Goal: Information Seeking & Learning: Learn about a topic

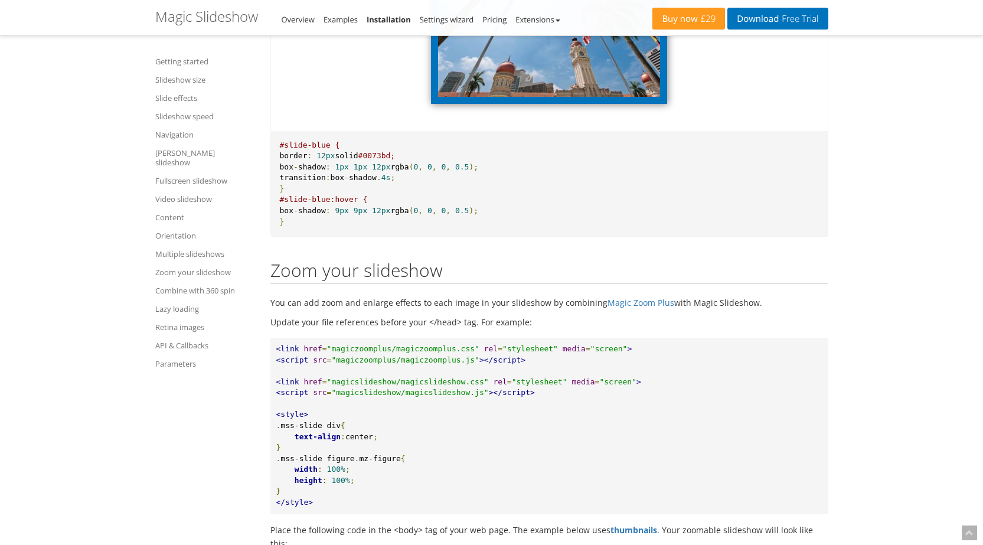
scroll to position [13238, 0]
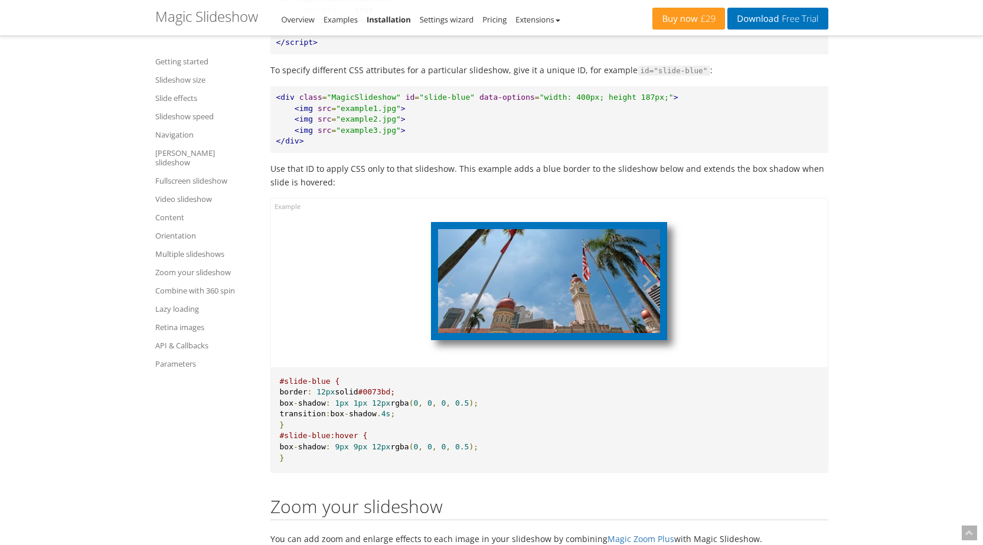
click at [648, 313] on button at bounding box center [642, 281] width 35 height 104
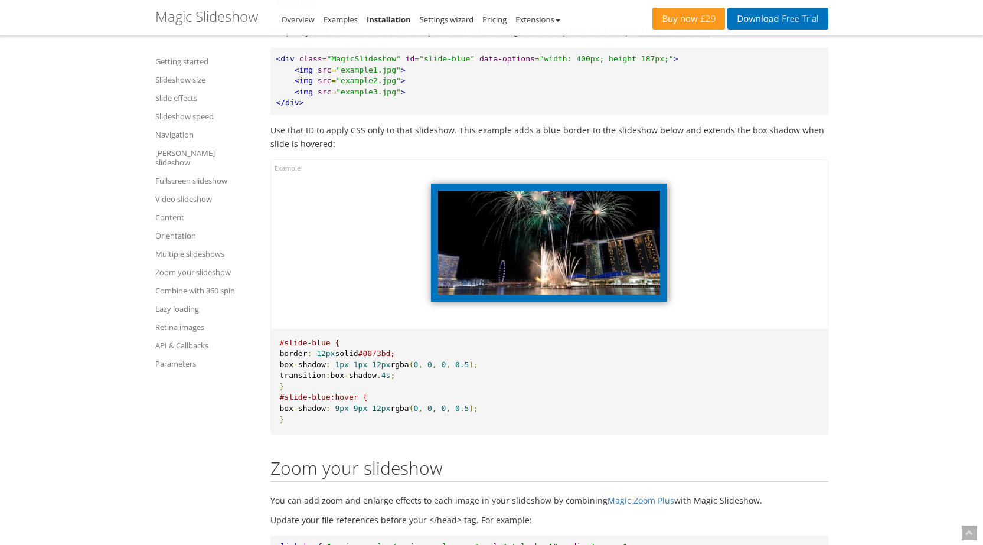
scroll to position [13297, 0]
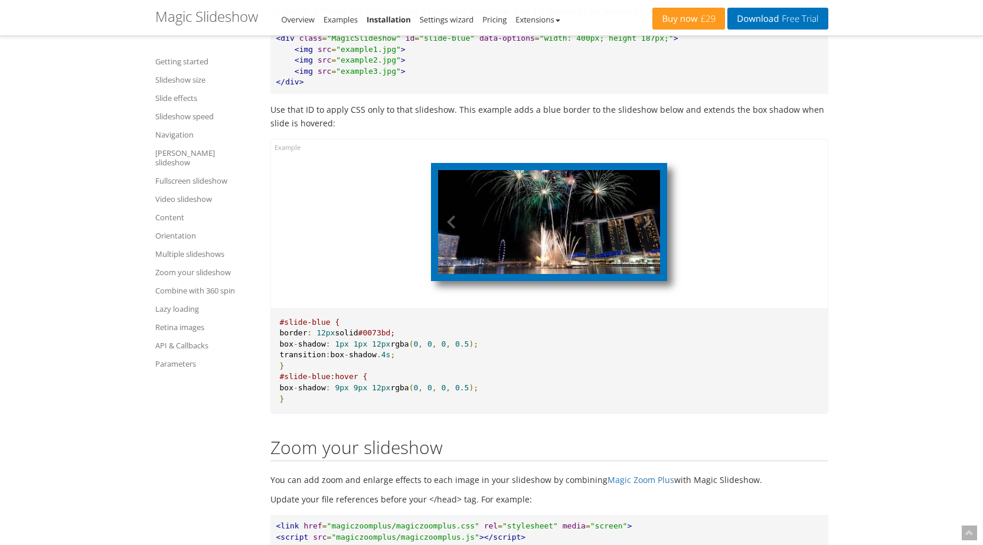
click at [572, 249] on img at bounding box center [549, 222] width 222 height 104
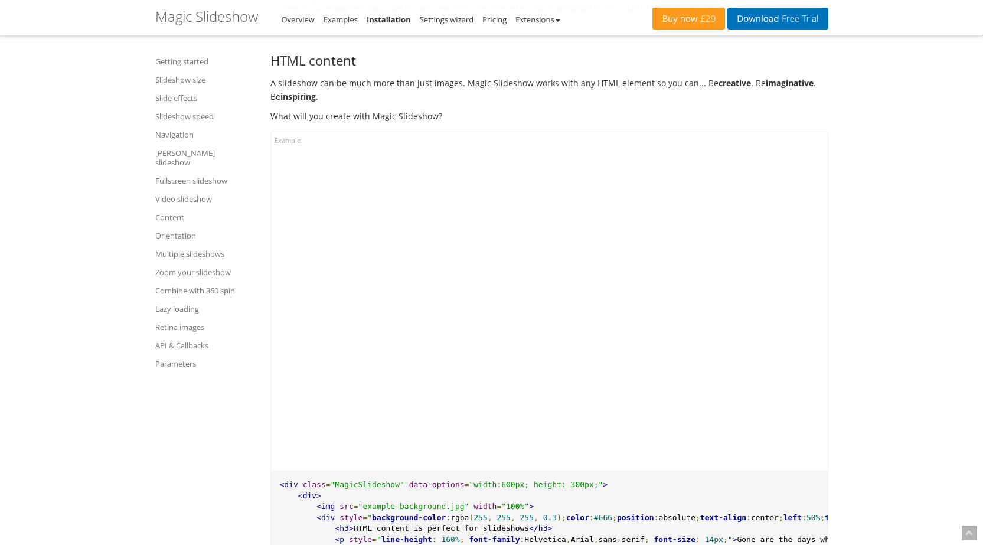
scroll to position [12116, 0]
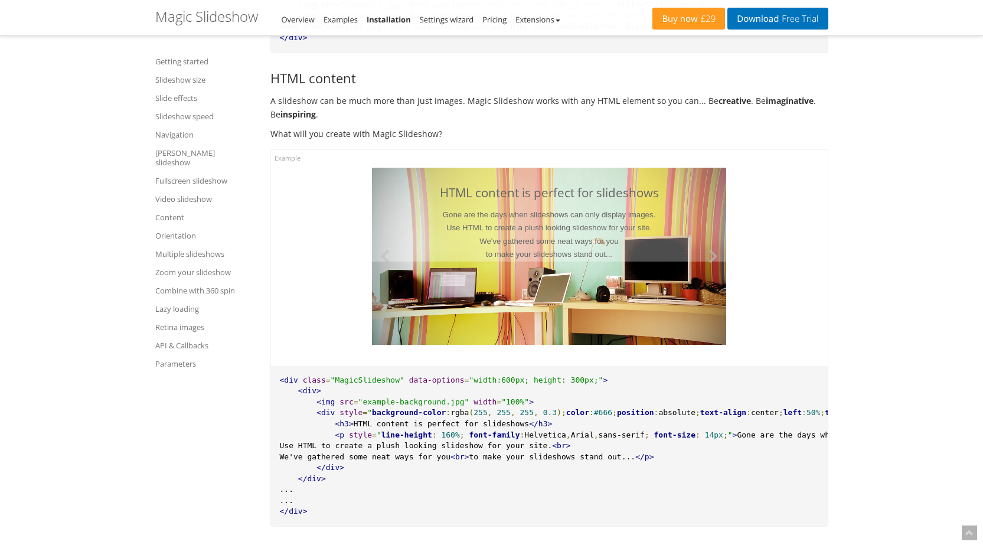
click at [719, 273] on button at bounding box center [708, 256] width 35 height 177
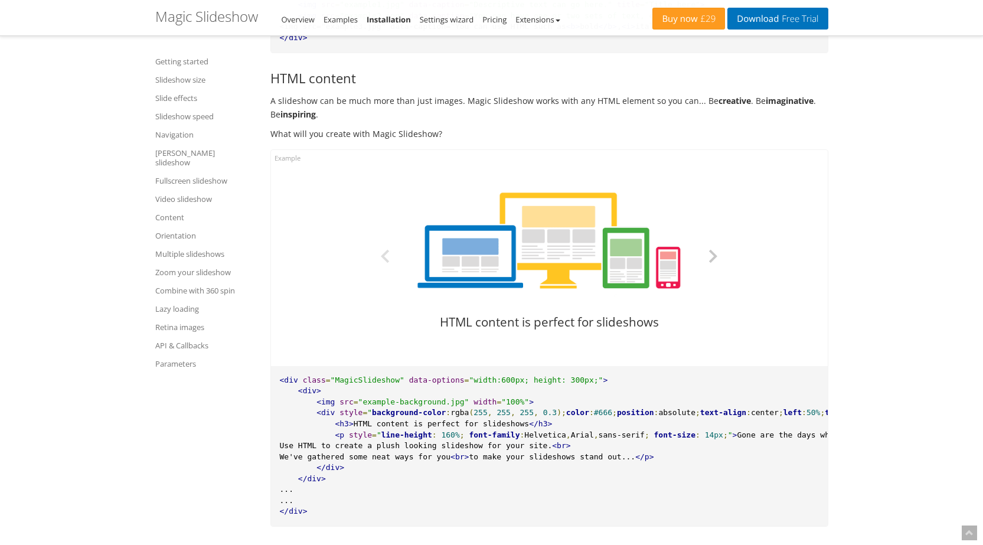
click at [719, 273] on button at bounding box center [708, 256] width 35 height 177
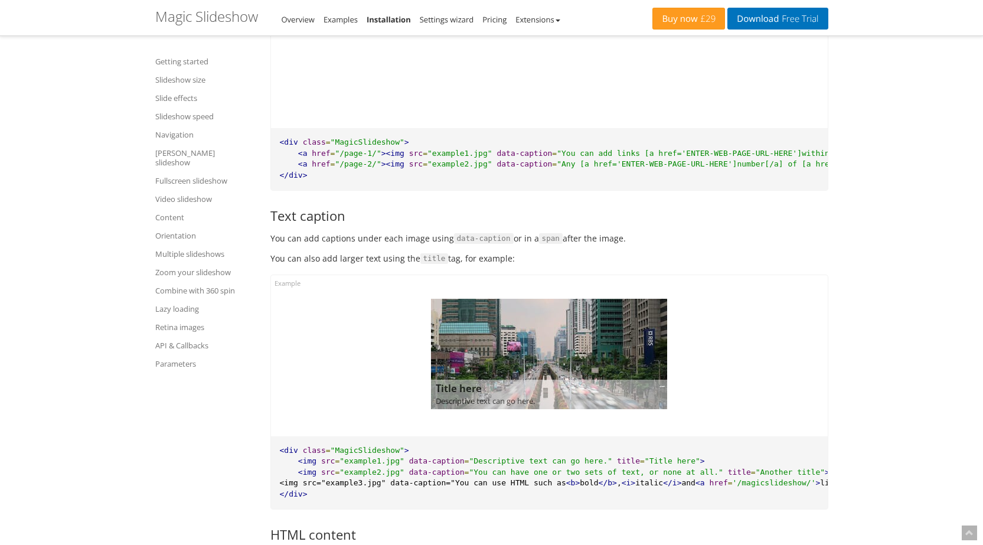
scroll to position [11644, 0]
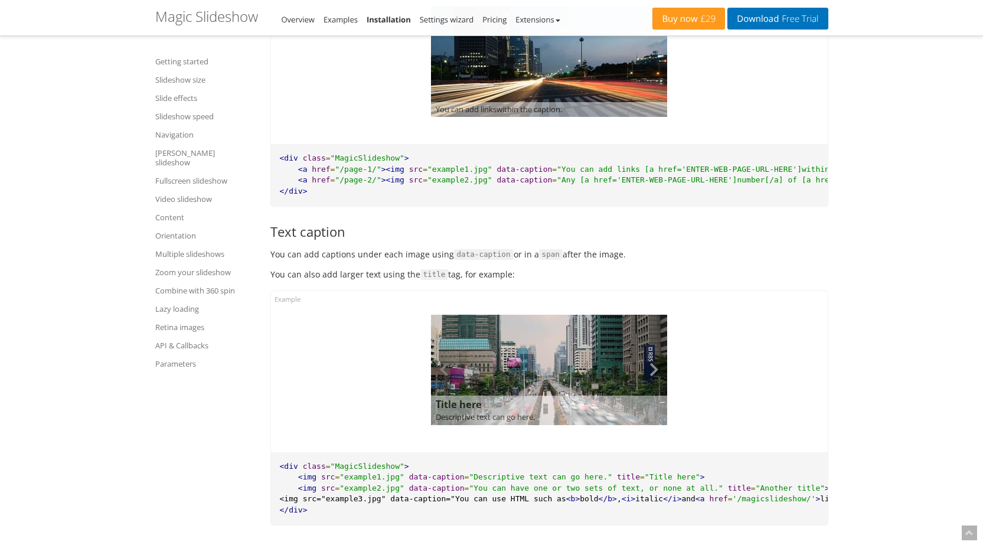
click at [652, 376] on button at bounding box center [649, 370] width 35 height 110
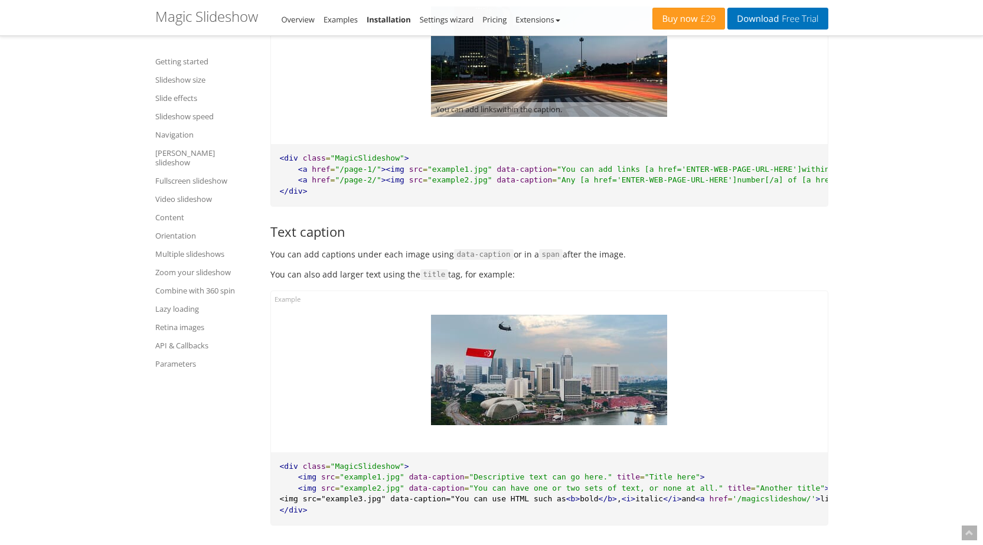
click at [660, 376] on button at bounding box center [649, 370] width 35 height 110
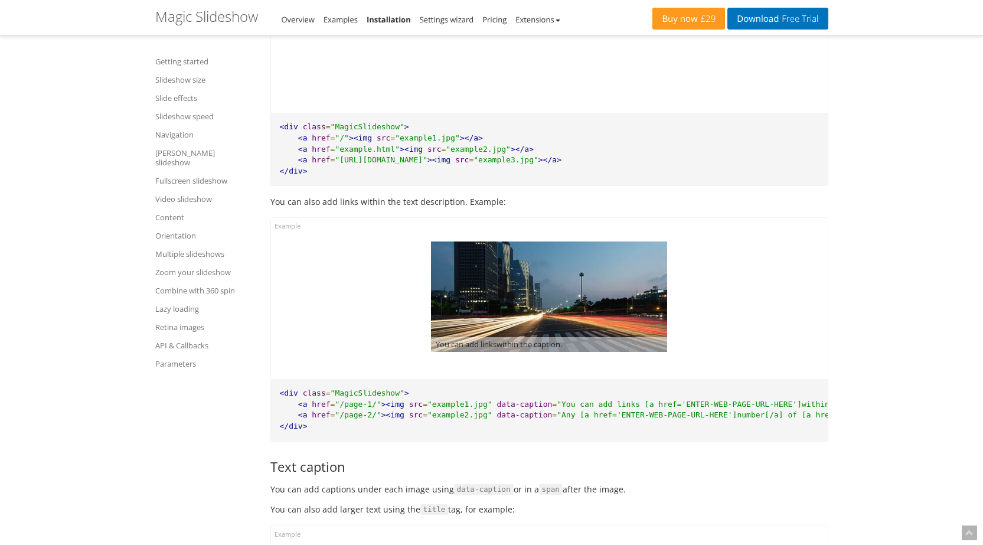
scroll to position [11408, 0]
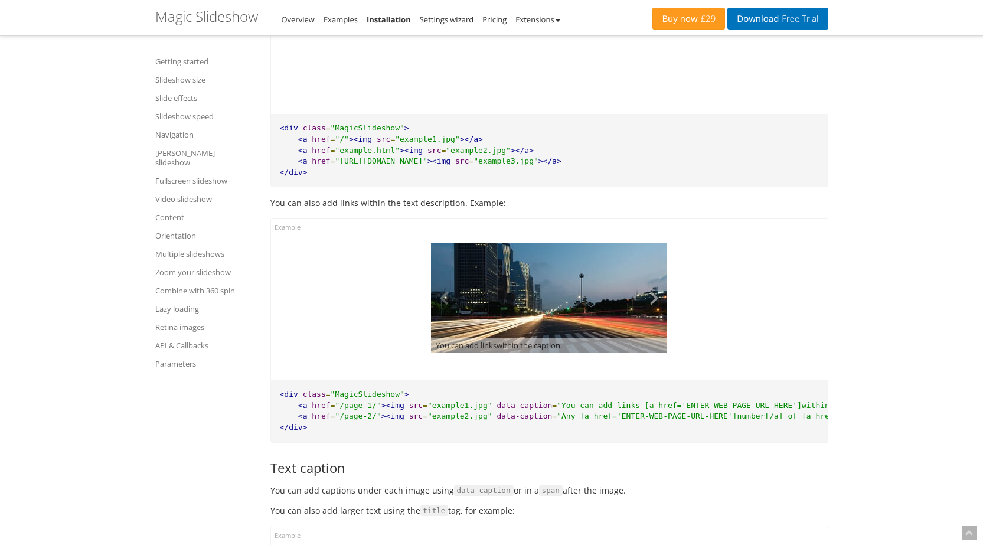
click at [655, 302] on button at bounding box center [649, 298] width 35 height 110
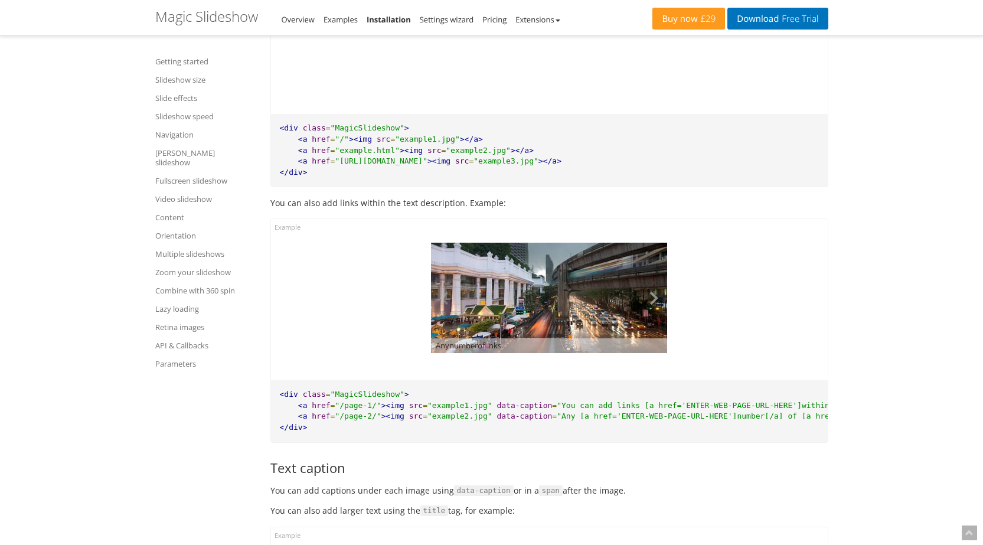
click at [655, 302] on button at bounding box center [649, 298] width 35 height 110
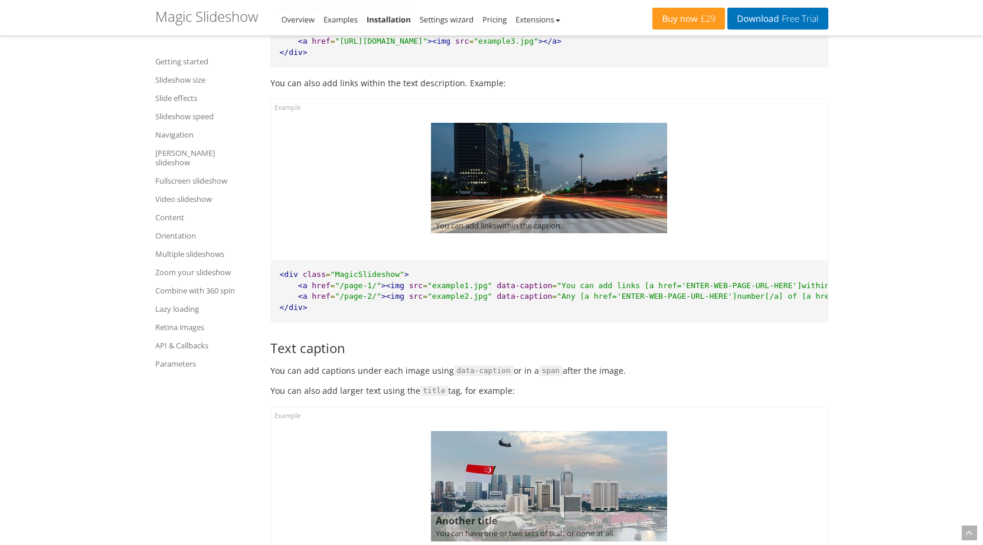
scroll to position [11526, 0]
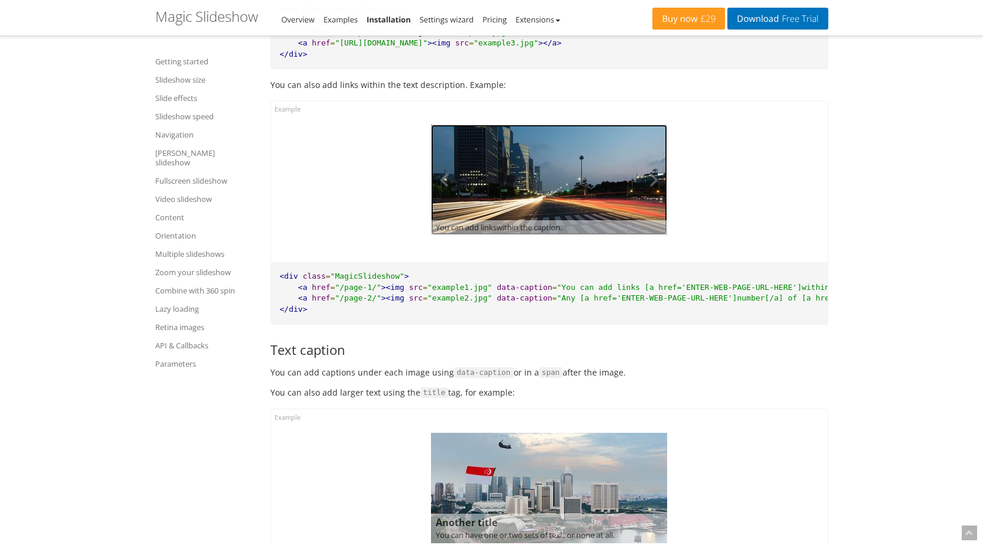
click at [548, 176] on img at bounding box center [549, 180] width 236 height 110
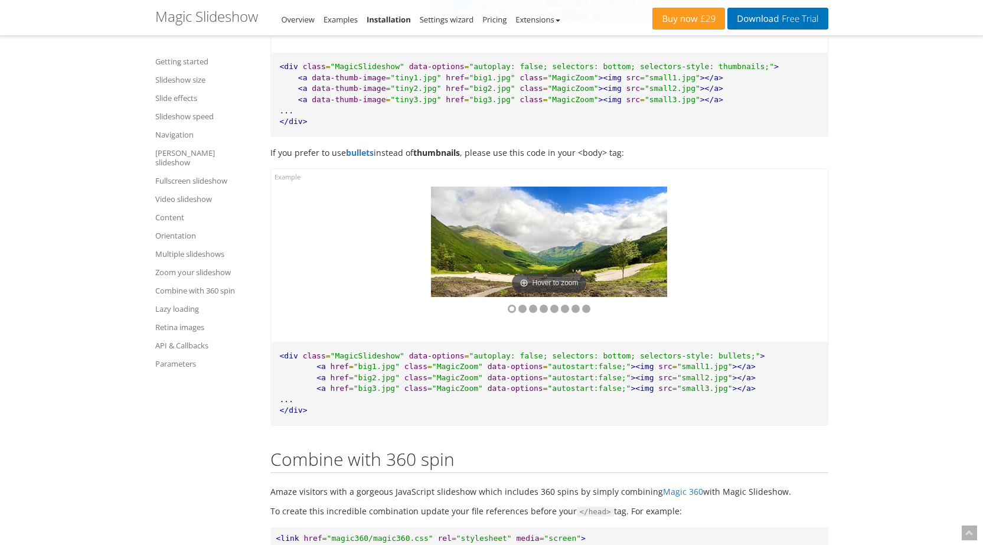
scroll to position [14065, 0]
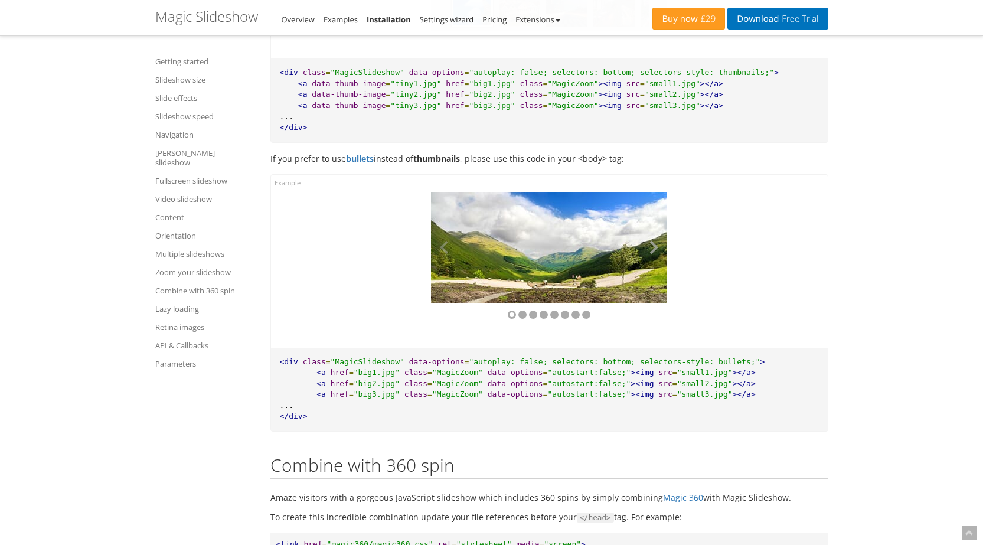
click at [655, 264] on button at bounding box center [649, 247] width 35 height 110
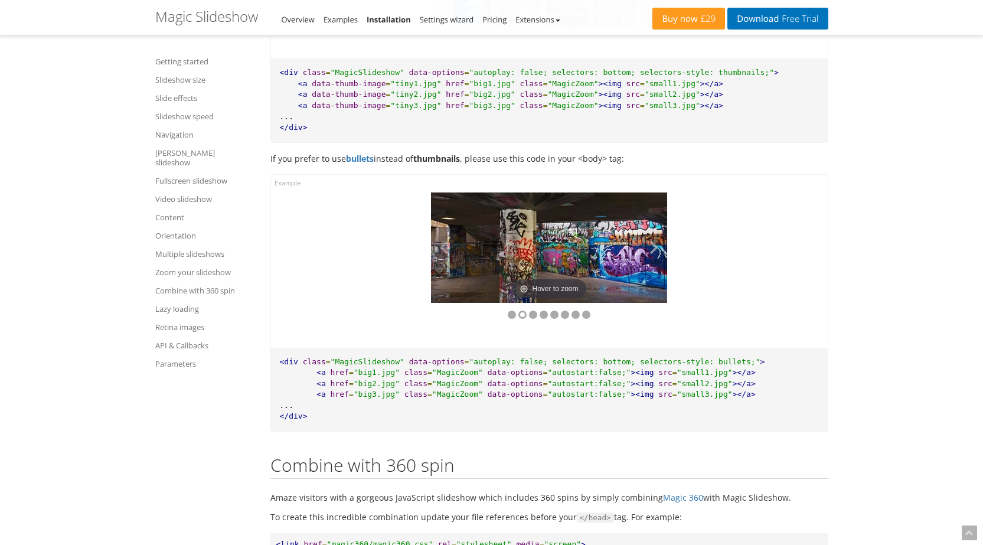
click at [656, 264] on button at bounding box center [649, 247] width 35 height 110
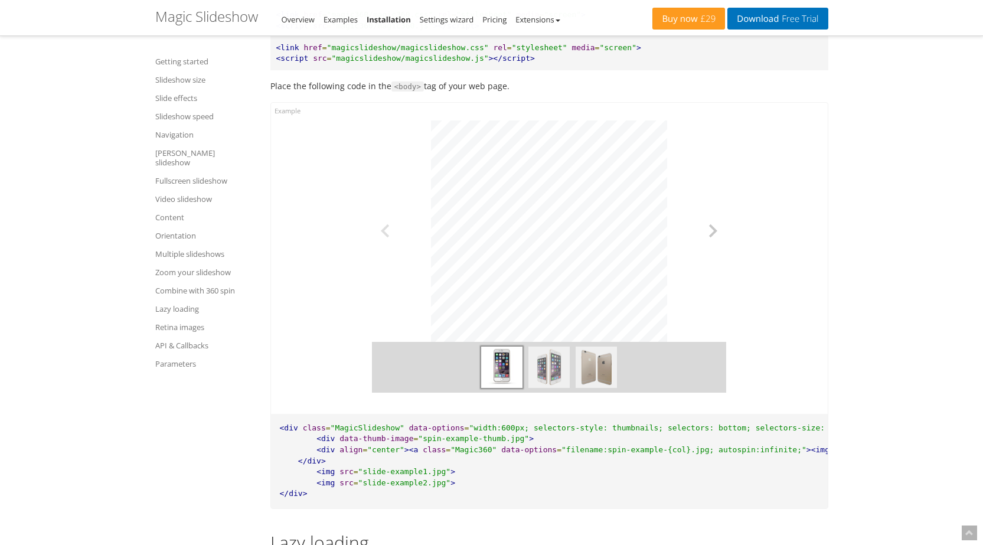
scroll to position [14537, 0]
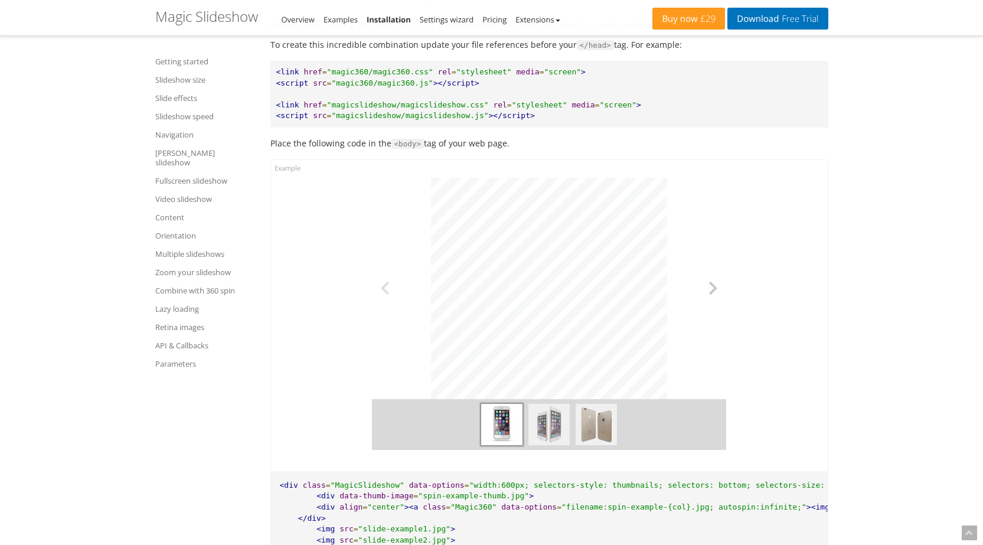
click at [715, 305] on button at bounding box center [708, 288] width 35 height 221
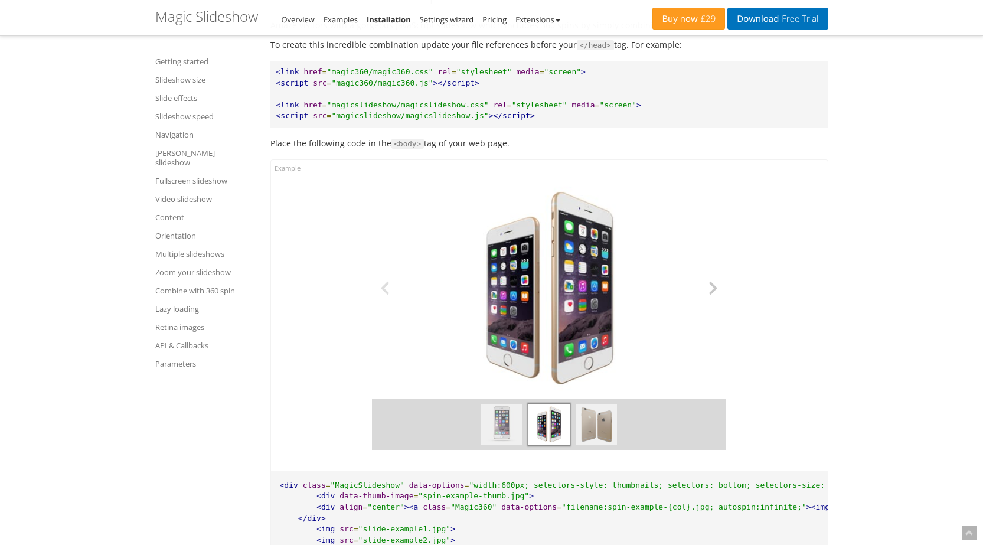
click at [715, 305] on button at bounding box center [708, 288] width 35 height 221
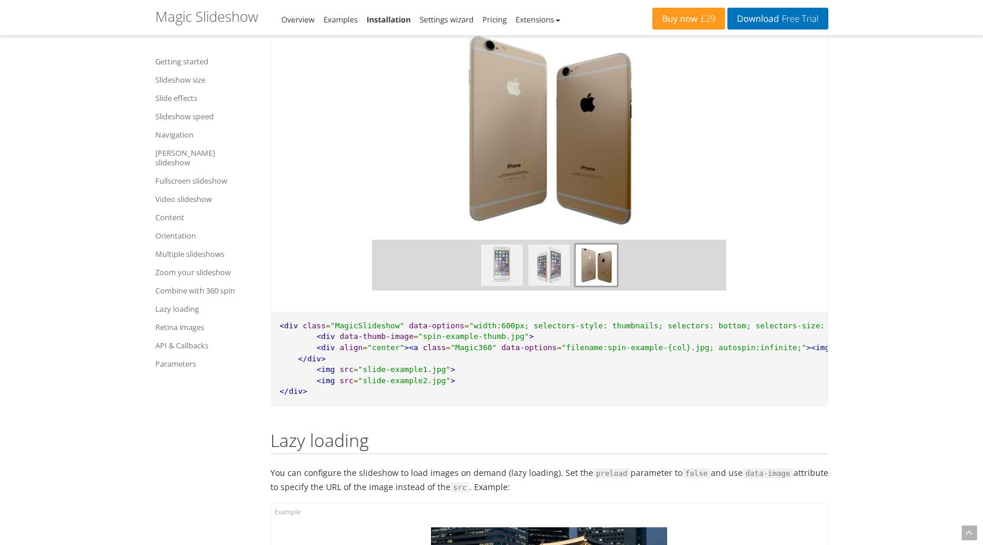
scroll to position [14480, 0]
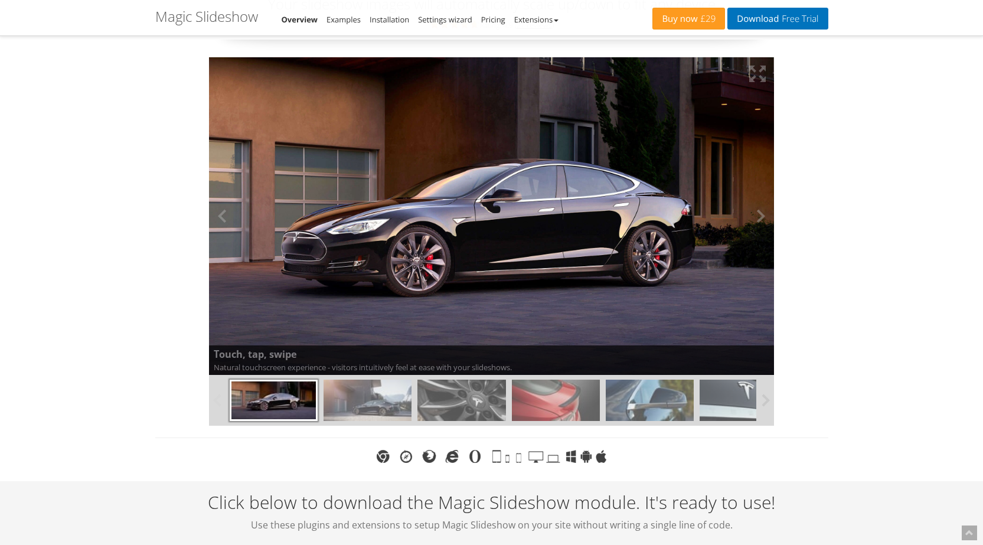
scroll to position [118, 0]
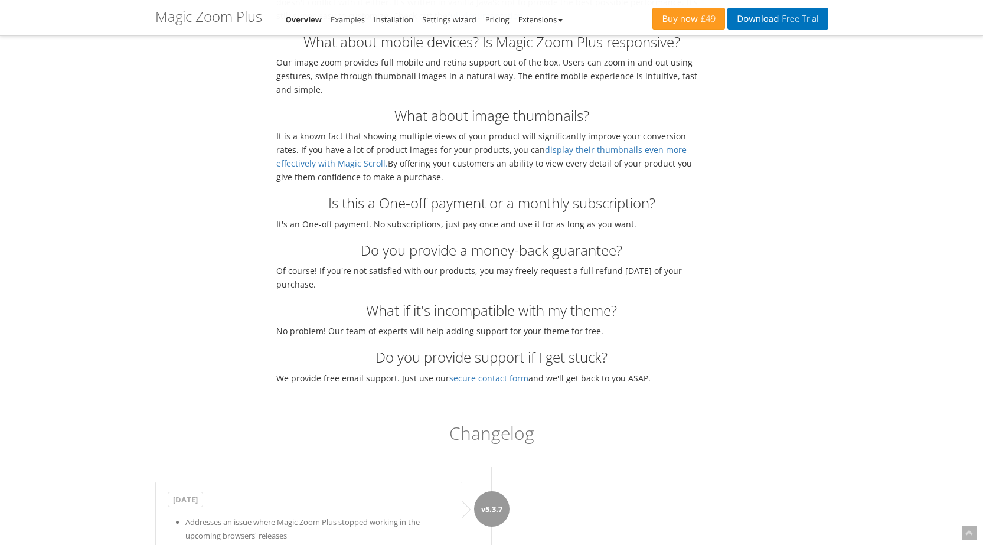
scroll to position [3543, 0]
